Goal: Transaction & Acquisition: Download file/media

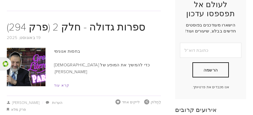
scroll to position [129, 0]
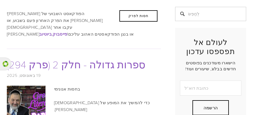
click at [88, 57] on font "ספרות גדולה - חלק 2 (פרק 294)" at bounding box center [76, 64] width 139 height 14
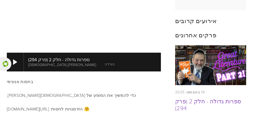
scroll to position [202, 0]
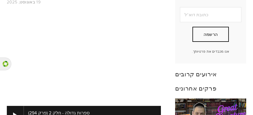
click at [105, 115] on font "הורדה" at bounding box center [110, 117] width 10 height 5
